Goal: Task Accomplishment & Management: Manage account settings

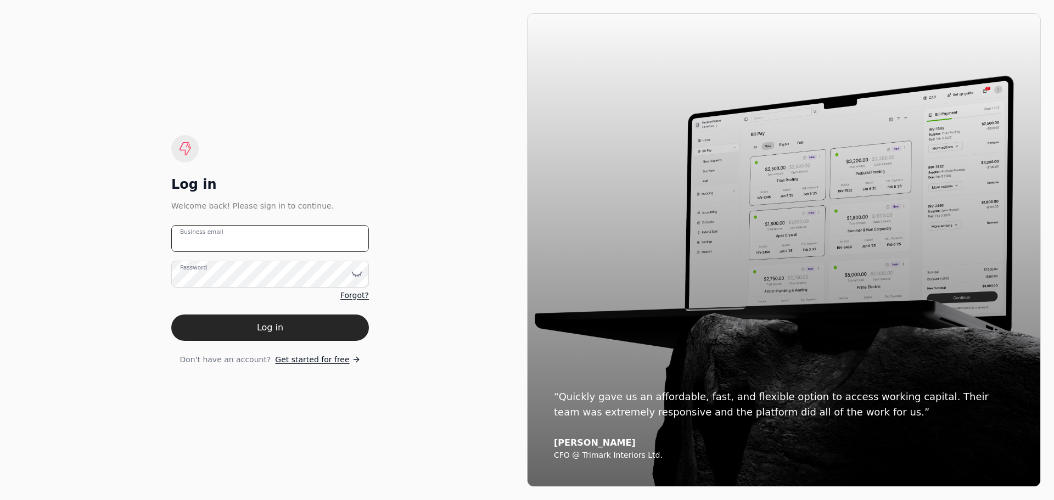
click at [260, 242] on email "Business email" at bounding box center [270, 238] width 198 height 27
click at [214, 239] on email "Business email" at bounding box center [270, 238] width 198 height 27
type email "[EMAIL_ADDRESS][DOMAIN_NAME]"
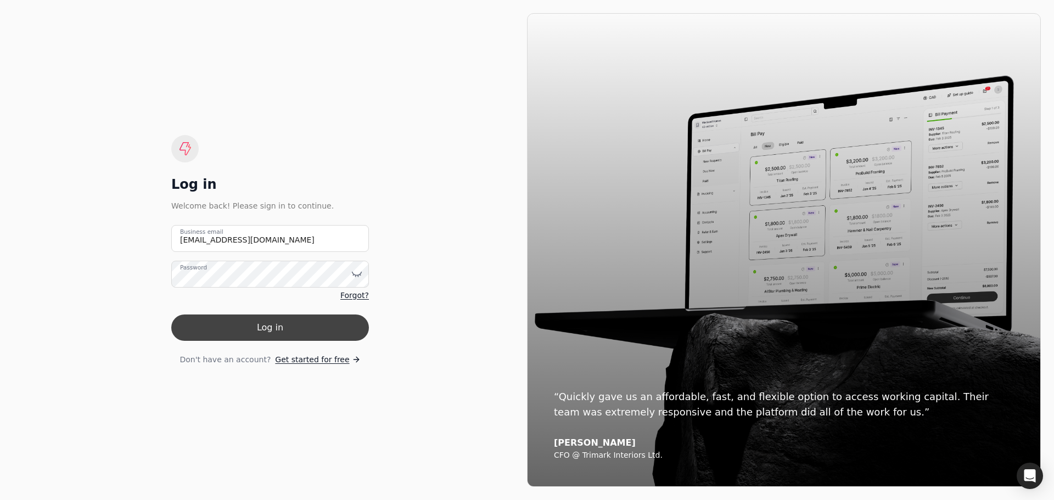
click at [281, 324] on button "Log in" at bounding box center [270, 328] width 198 height 26
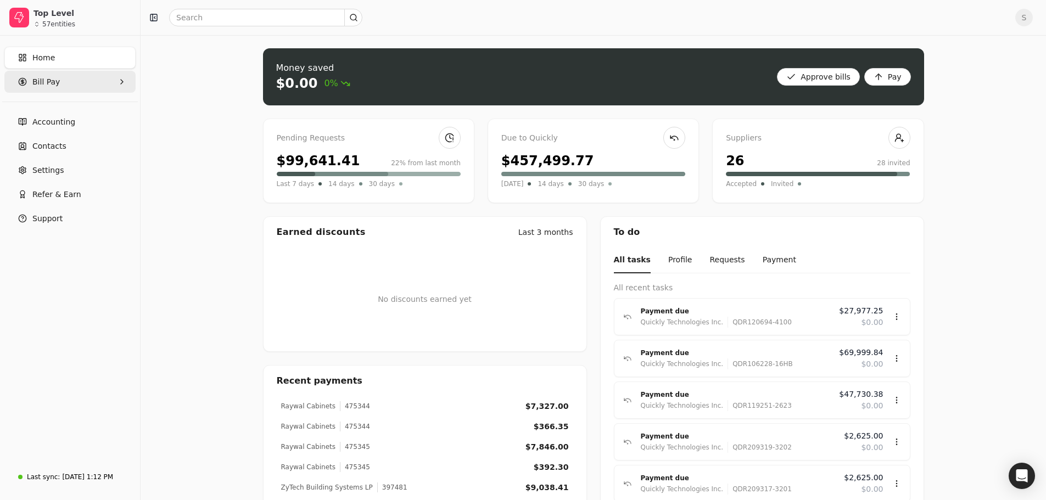
click at [39, 84] on span "Bill Pay" at bounding box center [45, 82] width 27 height 12
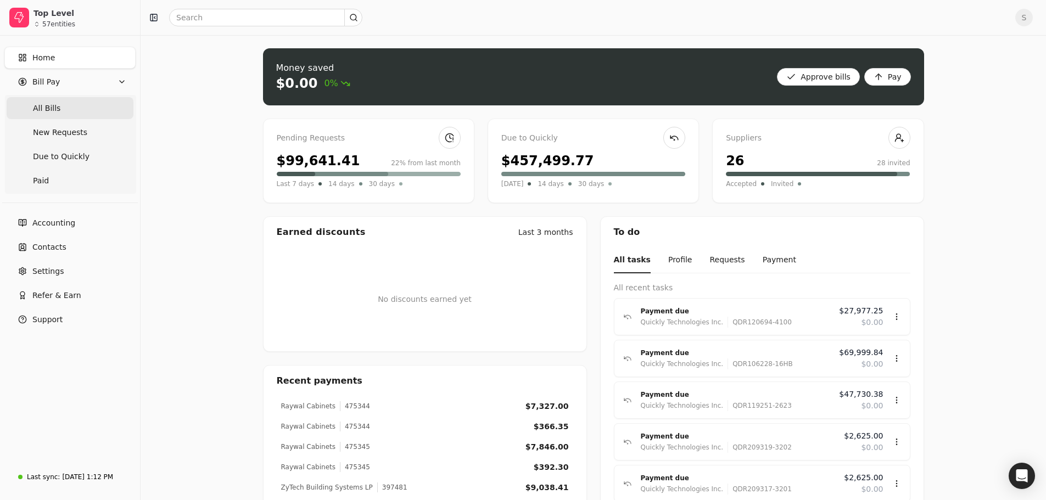
click at [45, 107] on span "All Bills" at bounding box center [46, 109] width 27 height 12
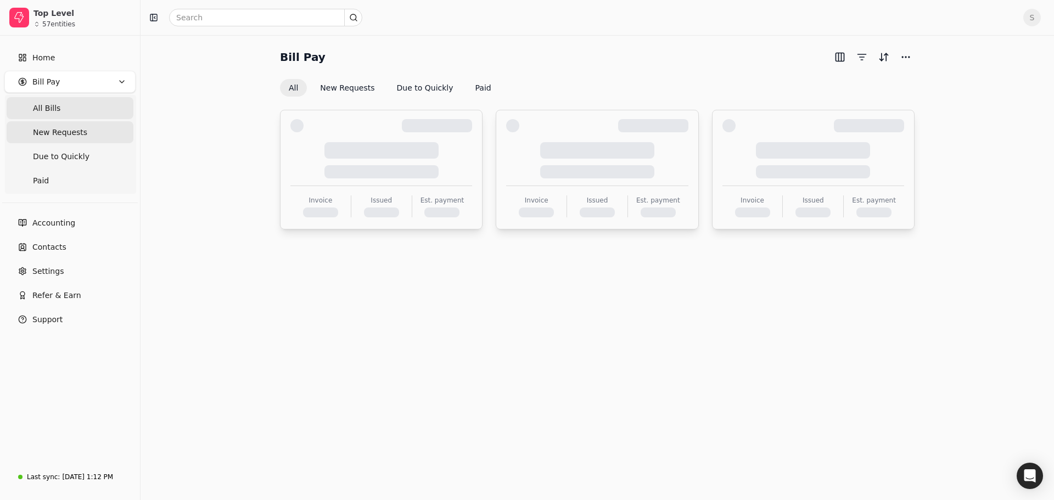
click at [53, 127] on span "New Requests" at bounding box center [60, 133] width 54 height 12
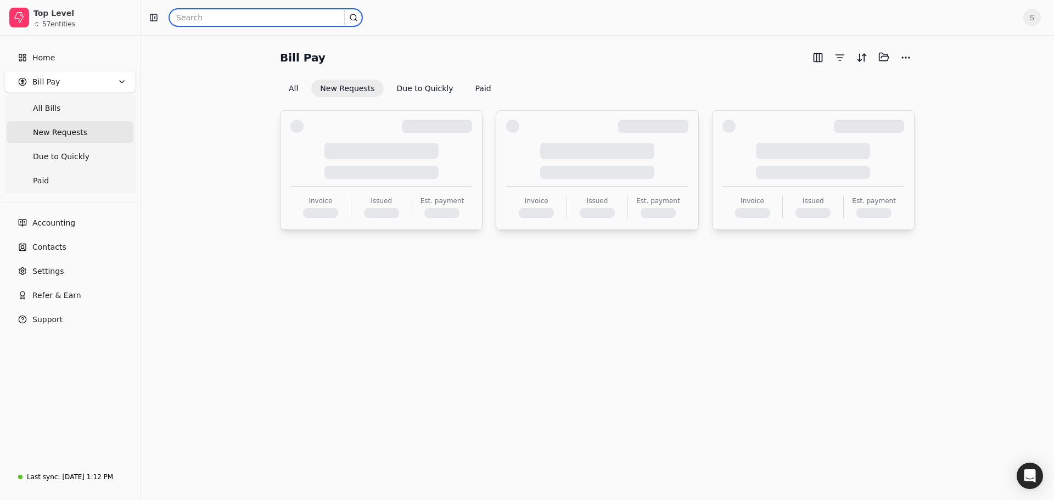
click at [215, 26] on input "text" at bounding box center [265, 18] width 193 height 18
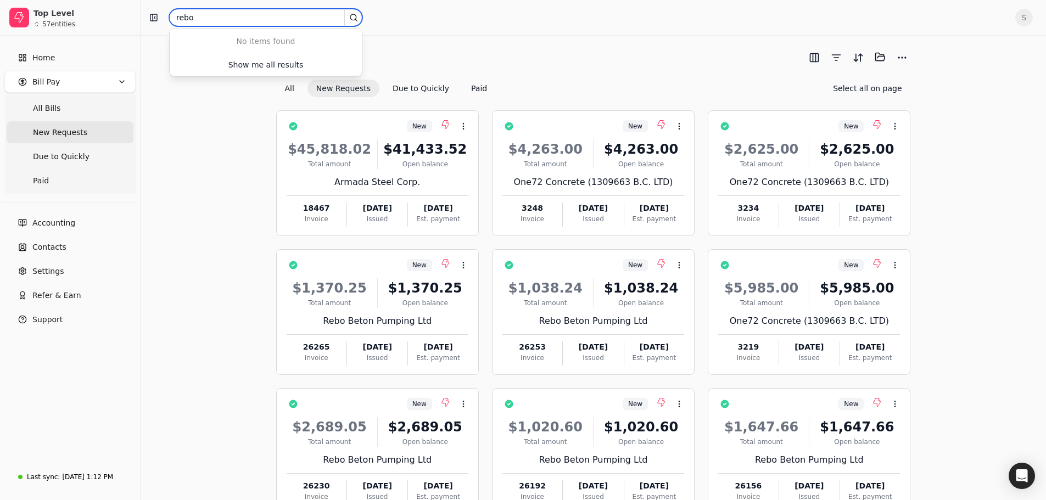
type input "rebo"
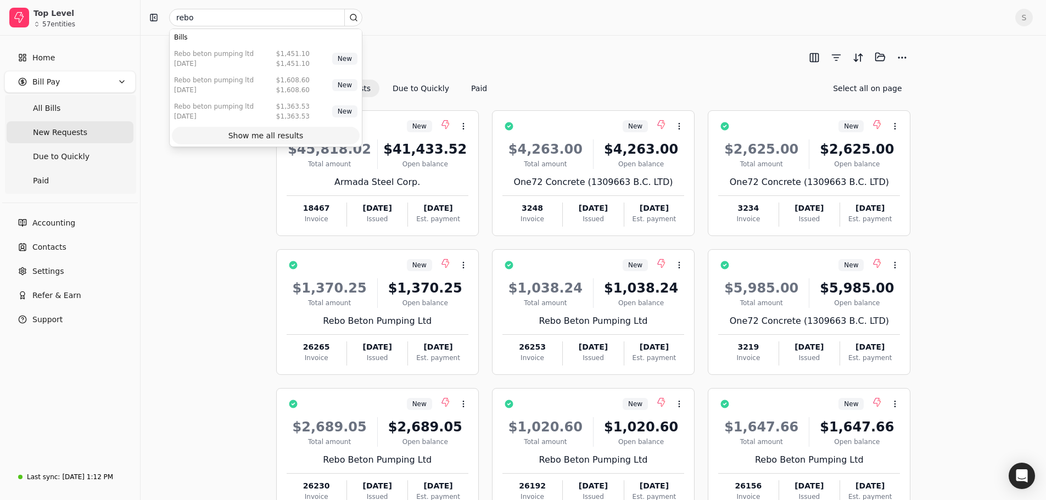
click at [255, 138] on div "Show me all results" at bounding box center [265, 136] width 75 height 12
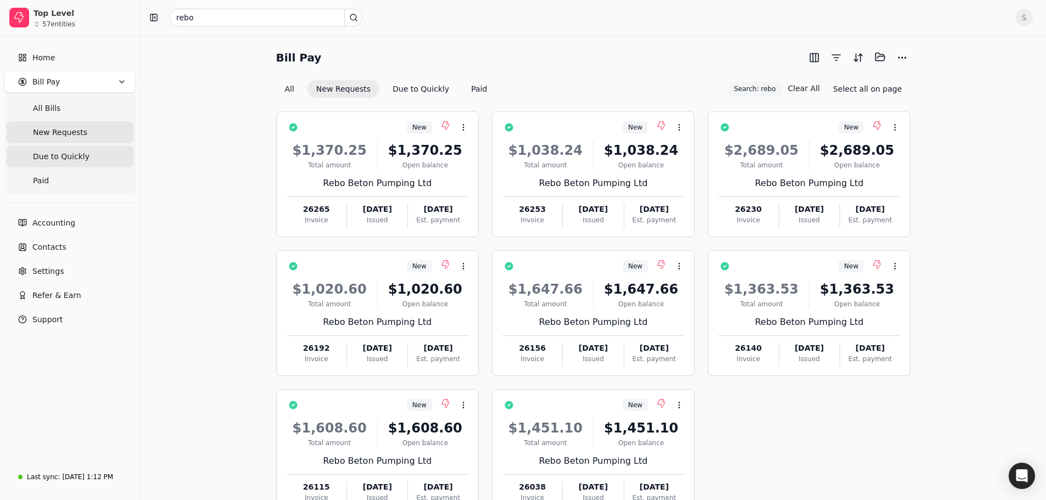
click at [55, 158] on span "Due to Quickly" at bounding box center [61, 157] width 57 height 12
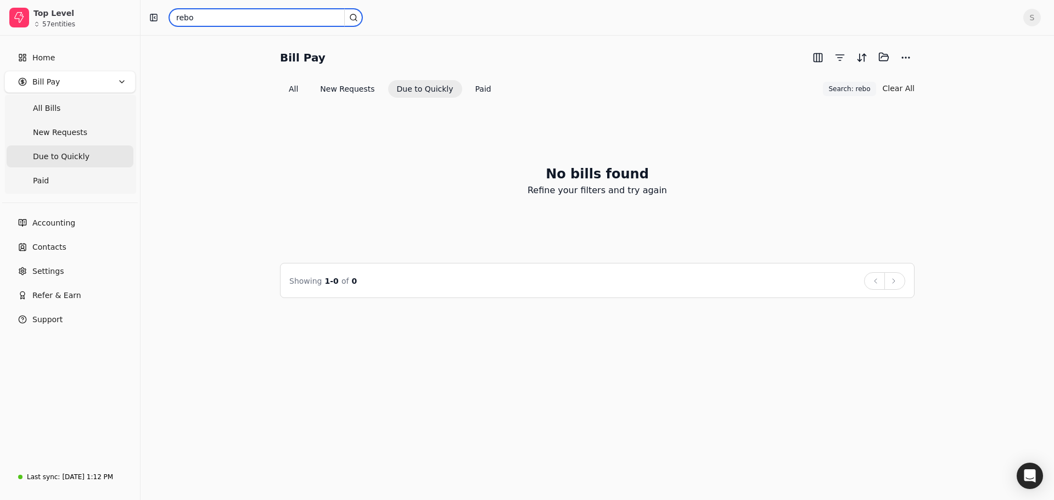
click at [219, 20] on input "rebo" at bounding box center [265, 18] width 193 height 18
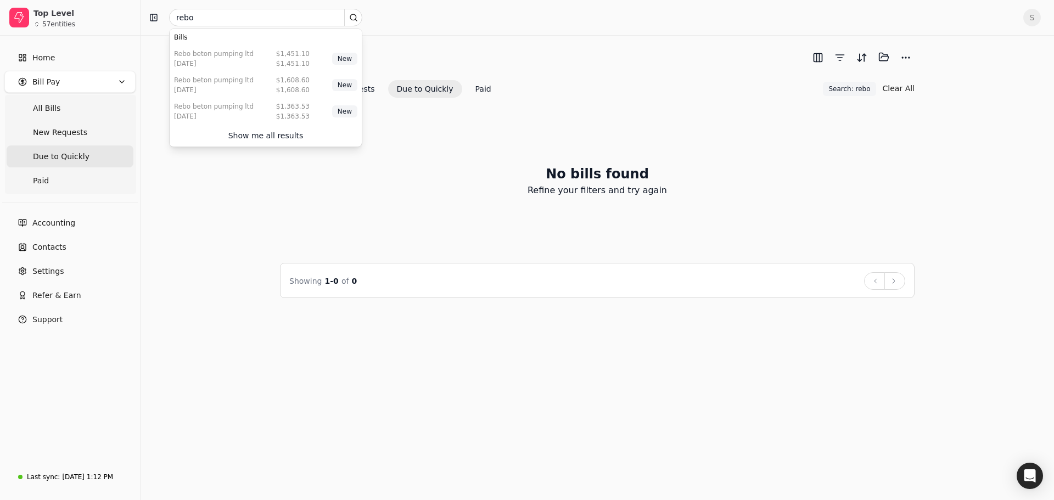
click at [366, 245] on div "No bills found Refine your filters and try again" at bounding box center [597, 180] width 635 height 138
click at [413, 92] on button "Due to Quickly" at bounding box center [425, 89] width 74 height 18
click at [460, 195] on div "No bills found Refine your filters and try again" at bounding box center [597, 180] width 635 height 138
click at [411, 93] on button "Due to Quickly" at bounding box center [425, 89] width 74 height 18
click at [410, 91] on button "Due to Quickly" at bounding box center [425, 89] width 74 height 18
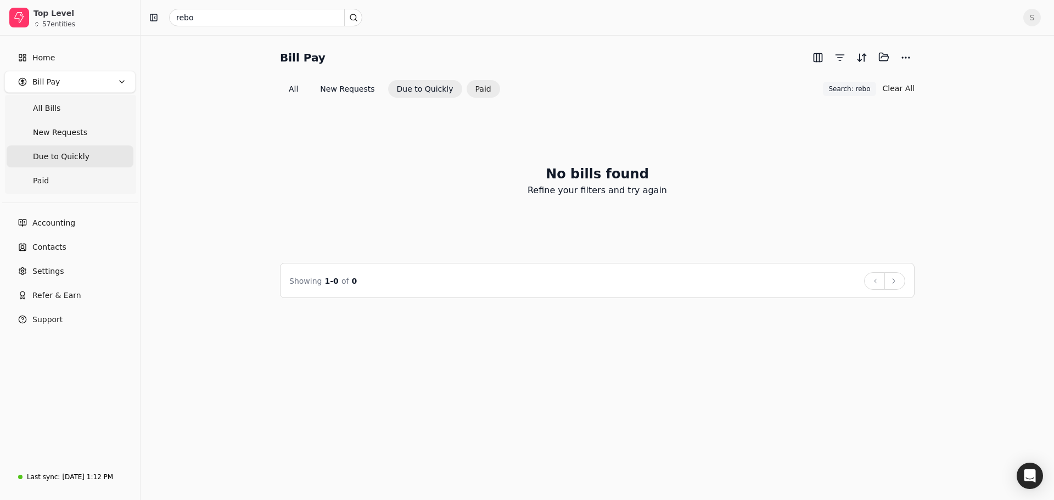
click at [484, 89] on button "Paid" at bounding box center [483, 89] width 33 height 18
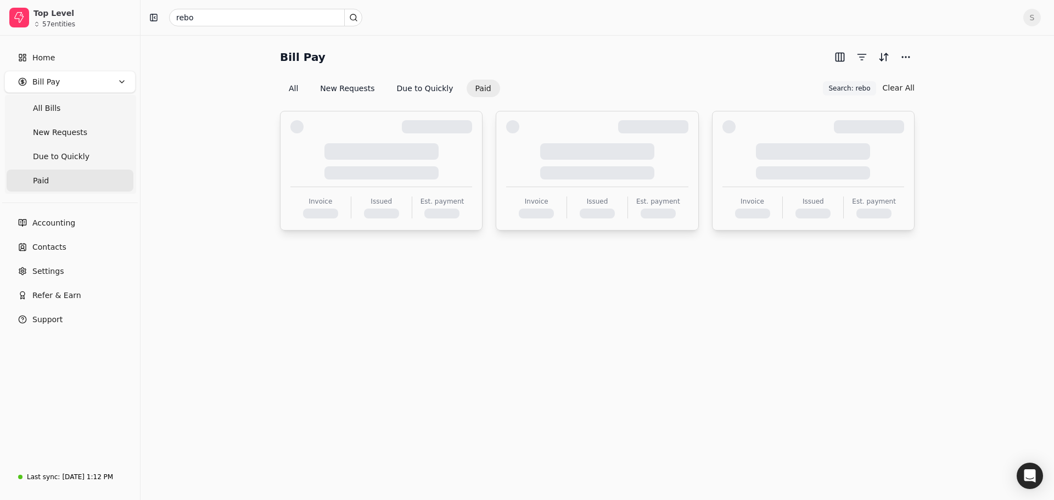
click at [471, 87] on button "Paid" at bounding box center [483, 89] width 33 height 18
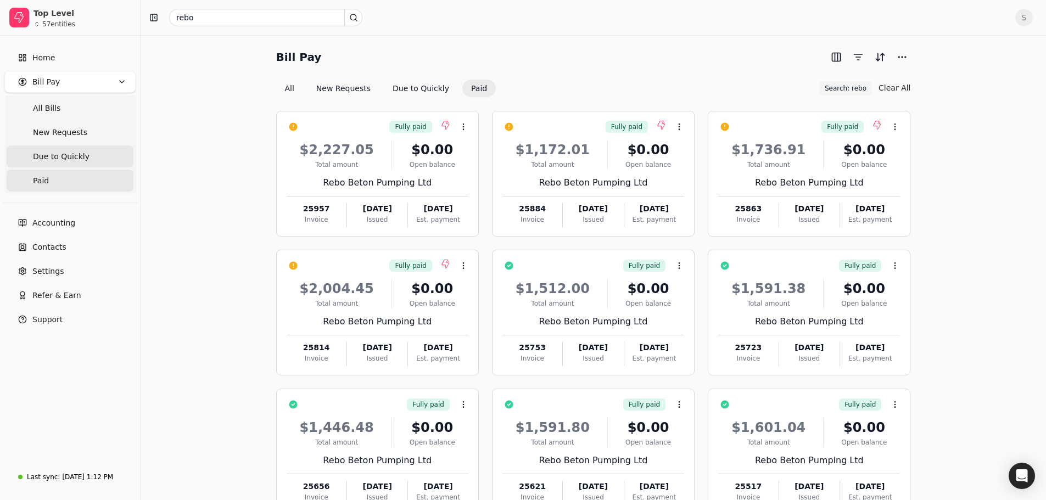
click at [72, 160] on span "Due to Quickly" at bounding box center [61, 157] width 57 height 12
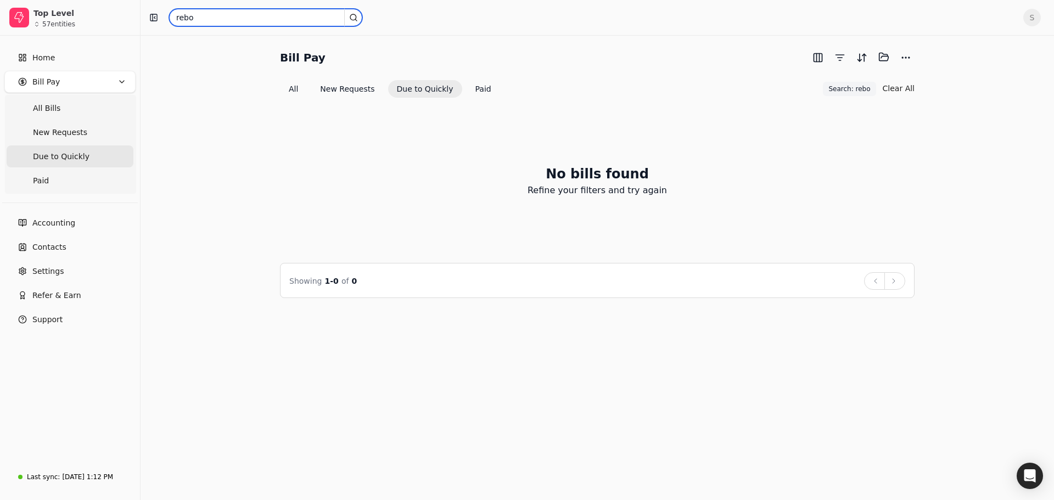
click at [211, 21] on input "rebo" at bounding box center [265, 18] width 193 height 18
click at [79, 158] on span "Due to Quickly" at bounding box center [61, 157] width 57 height 12
click at [218, 16] on input "text" at bounding box center [265, 18] width 193 height 18
type input "rebo"
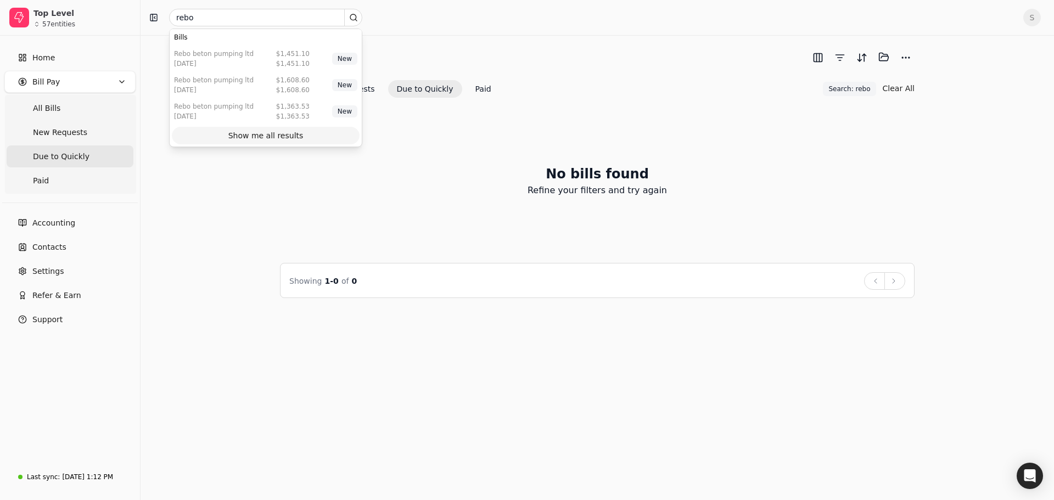
click at [240, 141] on div "Show me all results" at bounding box center [265, 136] width 75 height 12
click at [467, 86] on button "Paid" at bounding box center [483, 89] width 33 height 18
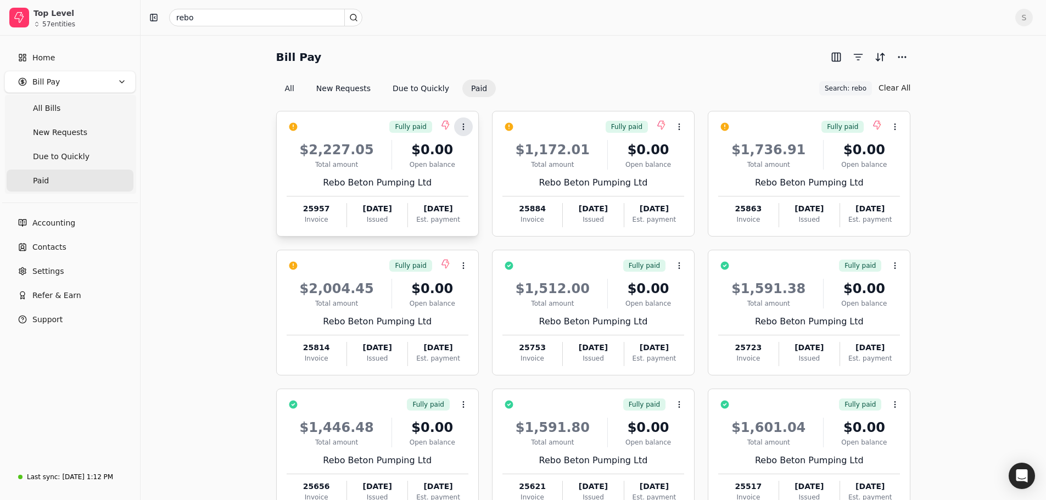
click at [461, 126] on icon at bounding box center [463, 126] width 9 height 9
click at [469, 144] on li "Open" at bounding box center [516, 154] width 135 height 20
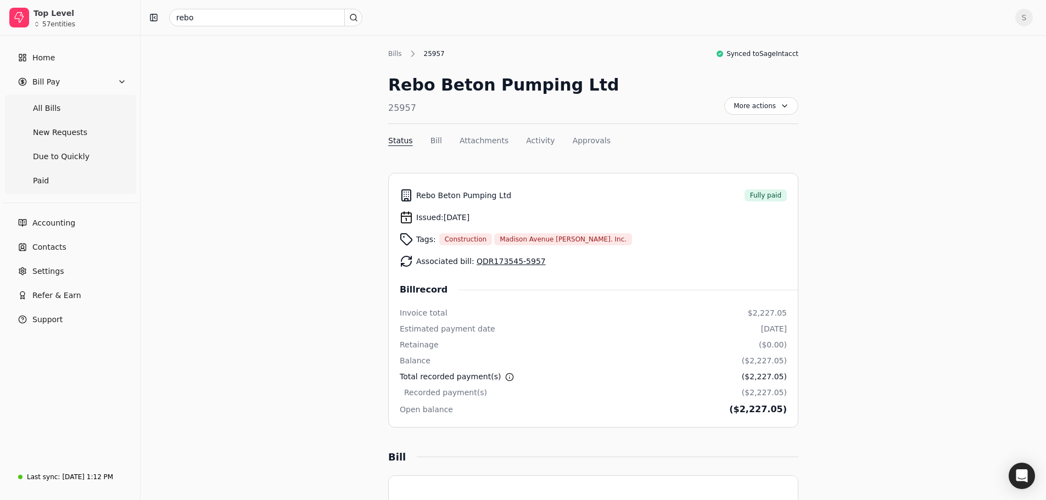
click at [489, 264] on link "QDR173545-5957" at bounding box center [511, 261] width 69 height 9
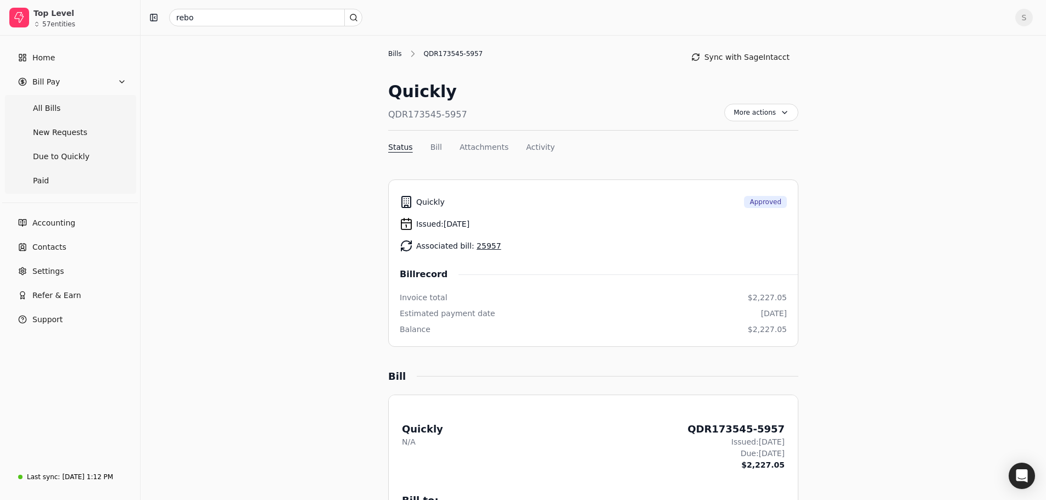
click at [391, 57] on div "Bills" at bounding box center [397, 54] width 19 height 10
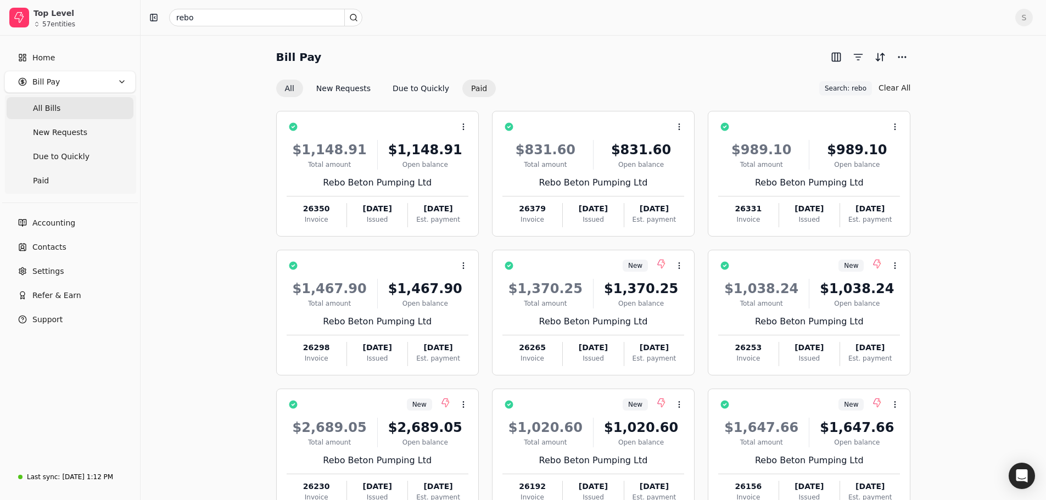
click at [475, 87] on button "Paid" at bounding box center [478, 89] width 33 height 18
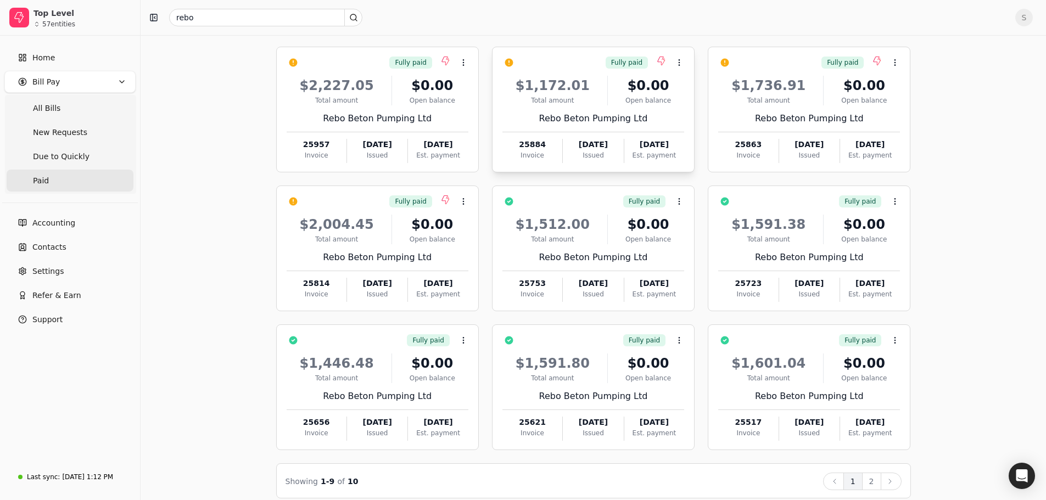
scroll to position [76, 0]
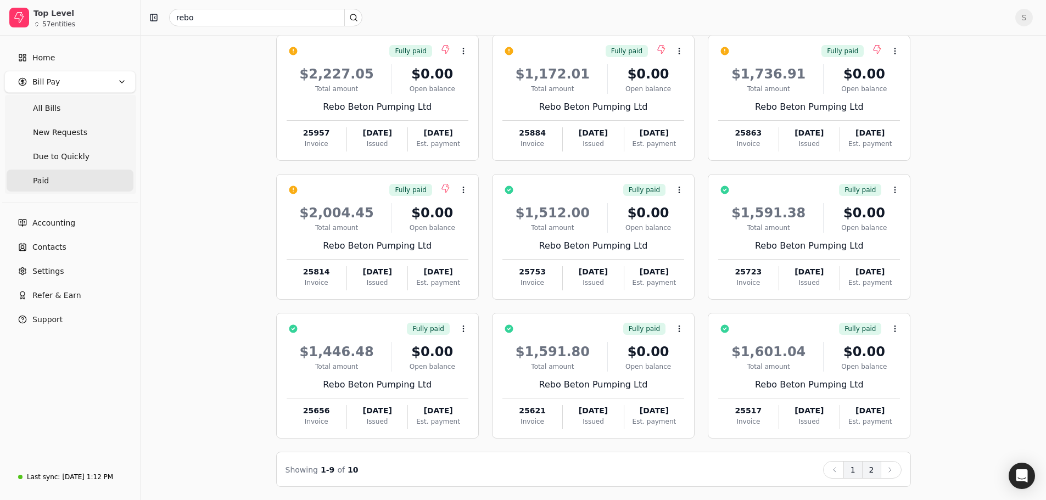
click at [869, 475] on button "2" at bounding box center [871, 470] width 19 height 18
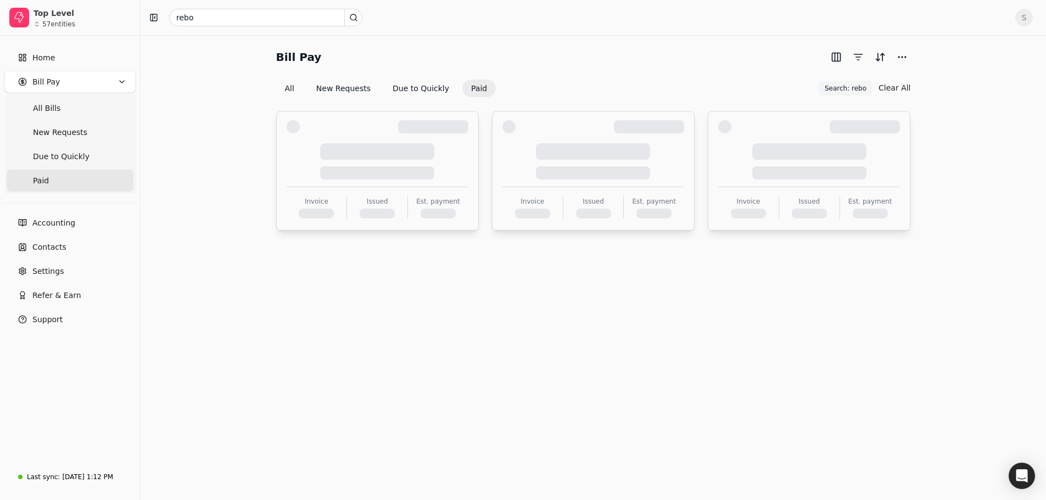
scroll to position [0, 0]
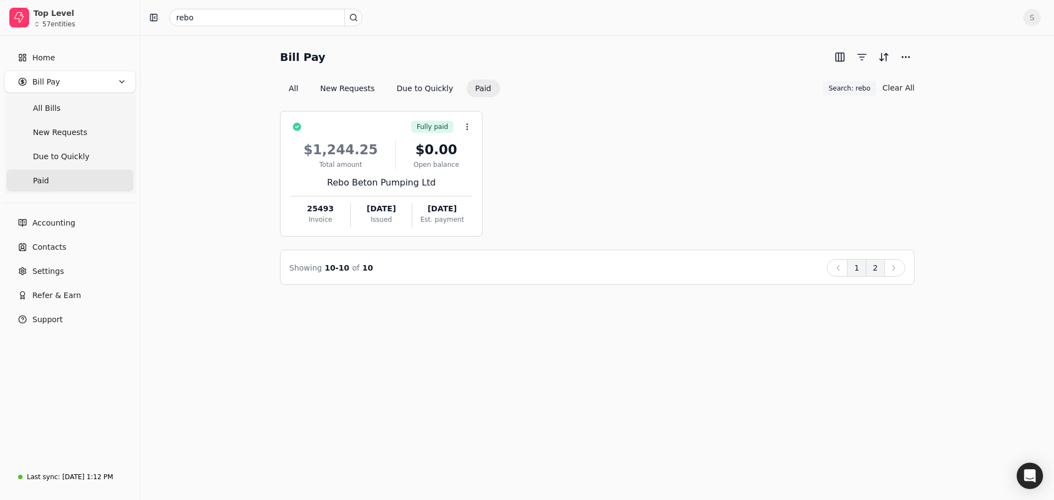
click at [860, 265] on button "1" at bounding box center [856, 268] width 19 height 18
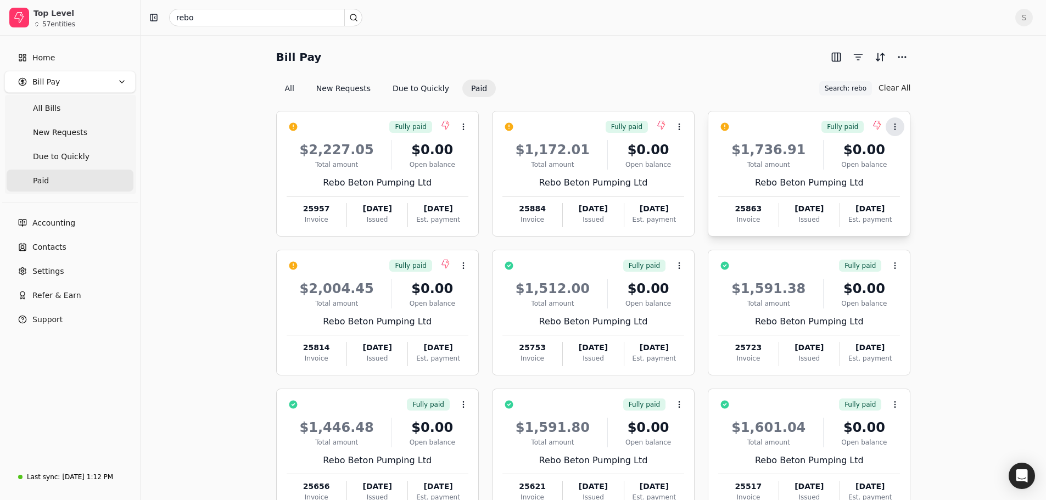
click at [894, 127] on icon at bounding box center [895, 126] width 9 height 9
click at [910, 155] on span "Open" at bounding box center [912, 154] width 20 height 12
